Goal: Task Accomplishment & Management: Use online tool/utility

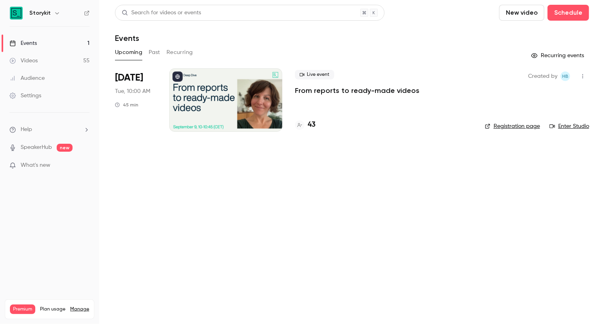
click at [33, 95] on div "Settings" at bounding box center [26, 96] width 32 height 8
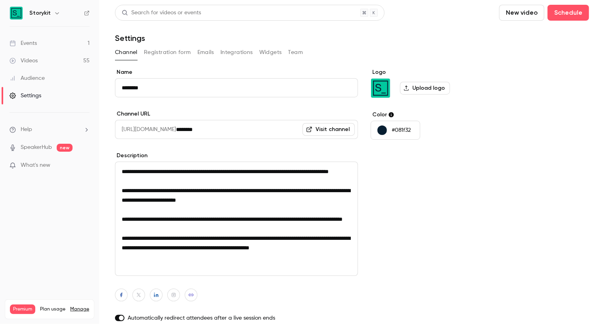
click at [30, 14] on h6 "Storykit" at bounding box center [39, 13] width 21 height 8
click at [58, 13] on button "button" at bounding box center [57, 13] width 10 height 10
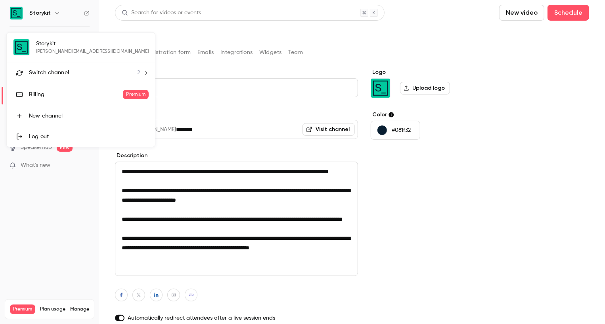
click at [42, 98] on div "Billing" at bounding box center [76, 94] width 94 height 8
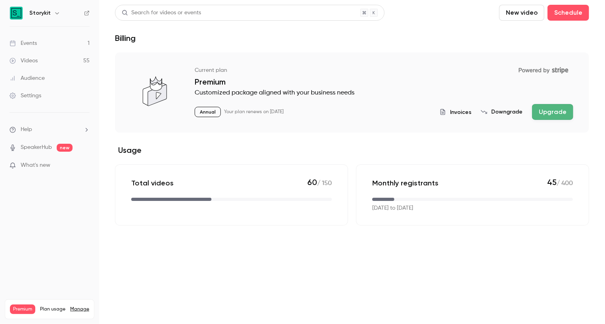
click at [466, 112] on span "Invoices" at bounding box center [460, 112] width 21 height 8
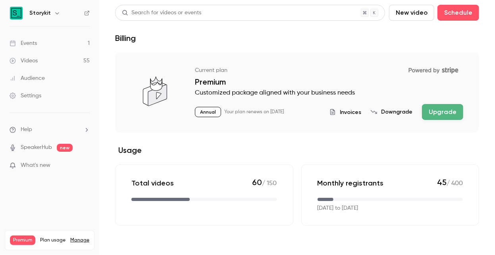
click at [37, 48] on link "Events 1" at bounding box center [49, 43] width 99 height 17
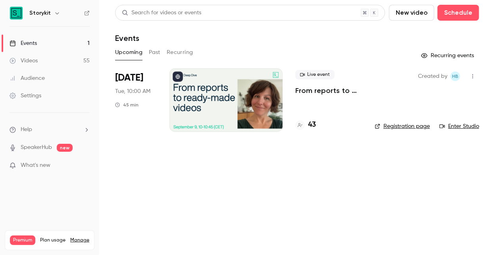
click at [248, 108] on div at bounding box center [225, 99] width 113 height 63
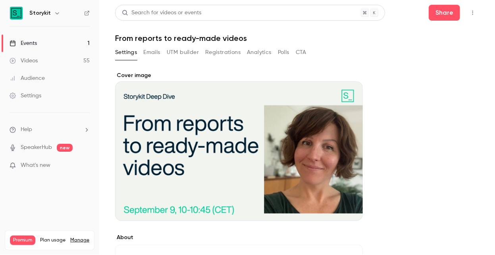
click at [474, 13] on icon "button" at bounding box center [472, 13] width 6 height 6
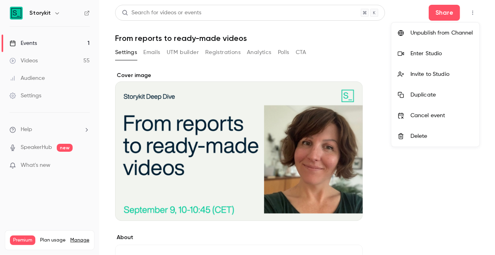
click at [435, 73] on div "Invite to Studio" at bounding box center [441, 74] width 63 height 8
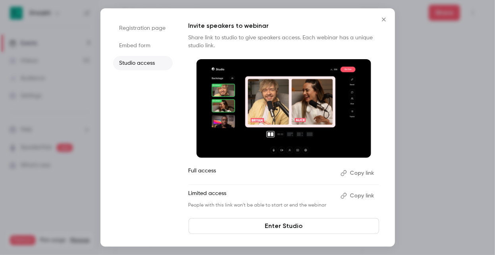
click at [354, 171] on button "Copy link" at bounding box center [358, 173] width 42 height 13
click at [412, 84] on div at bounding box center [247, 127] width 495 height 255
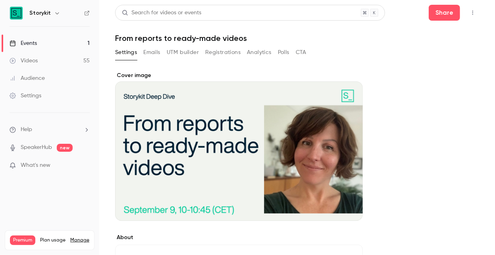
click at [50, 16] on div "Storykit" at bounding box center [53, 13] width 48 height 10
click at [36, 93] on div "Settings" at bounding box center [26, 96] width 32 height 8
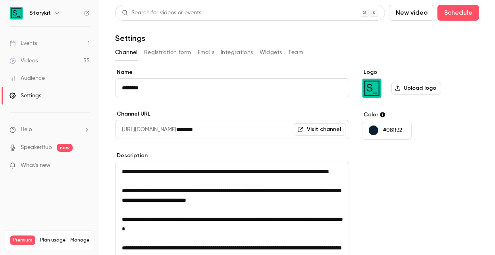
click at [52, 15] on button "button" at bounding box center [57, 13] width 10 height 10
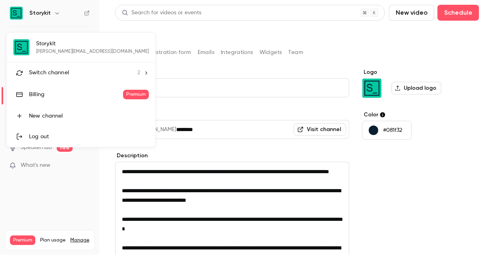
click at [82, 161] on div at bounding box center [247, 127] width 495 height 255
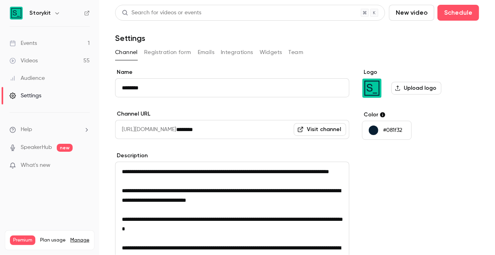
click at [35, 96] on div "Settings" at bounding box center [26, 96] width 32 height 8
click at [35, 99] on div "Settings" at bounding box center [26, 96] width 32 height 8
click at [294, 53] on button "Team" at bounding box center [295, 52] width 15 height 13
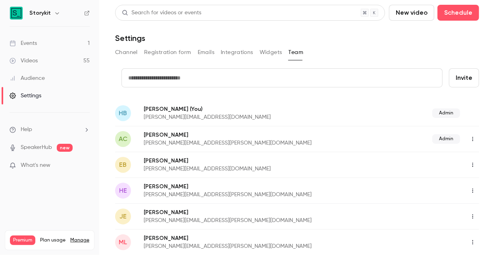
click at [42, 43] on link "Events 1" at bounding box center [49, 43] width 99 height 17
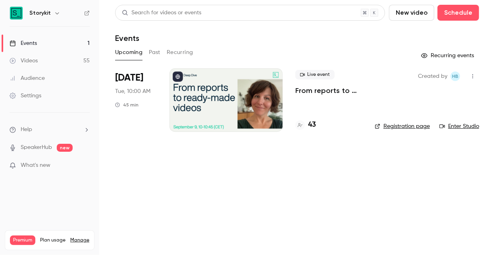
click at [452, 127] on link "Enter Studio" at bounding box center [459, 126] width 40 height 8
